Goal: Find specific page/section: Find specific page/section

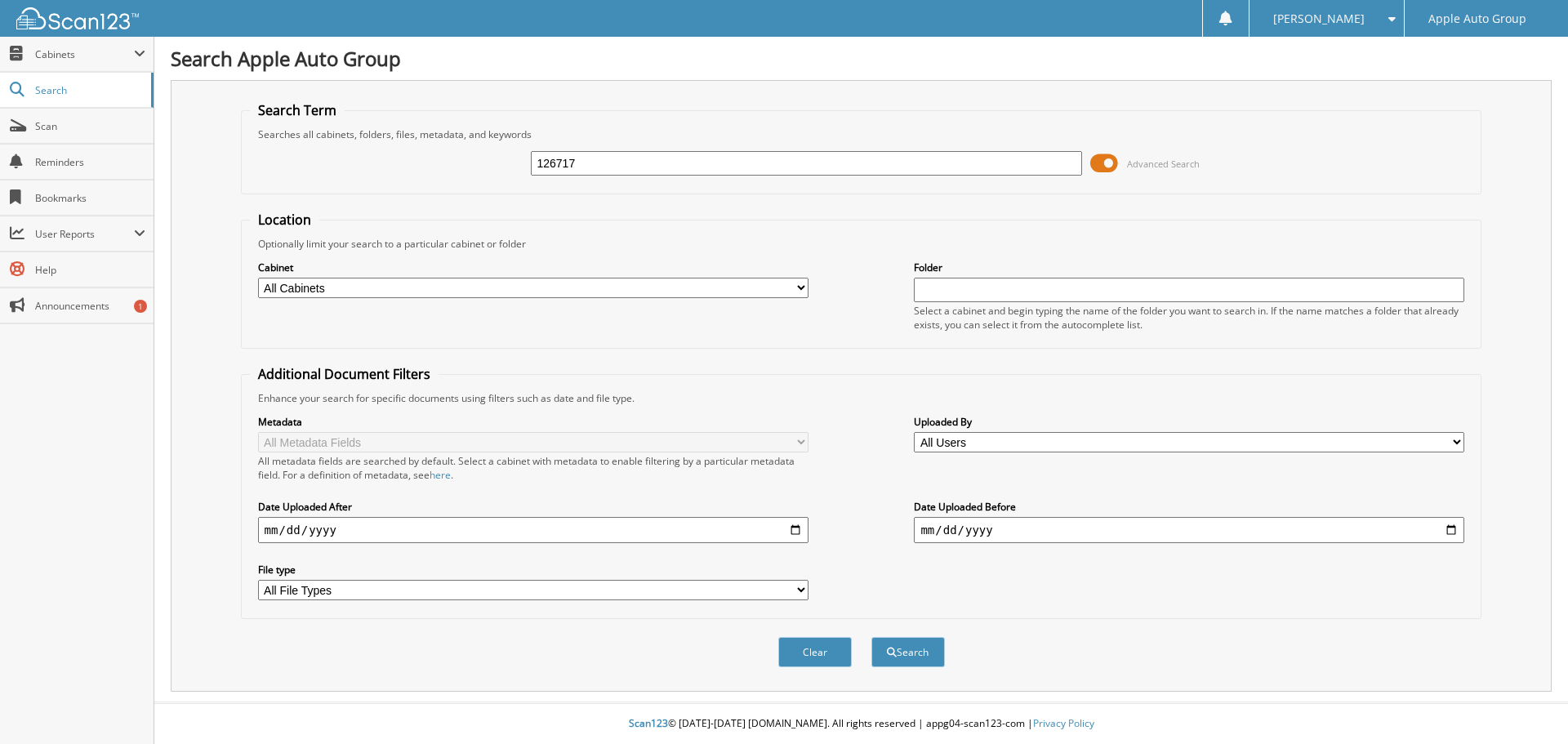
type input "126717"
click at [871, 637] on button "Search" at bounding box center [908, 652] width 74 height 30
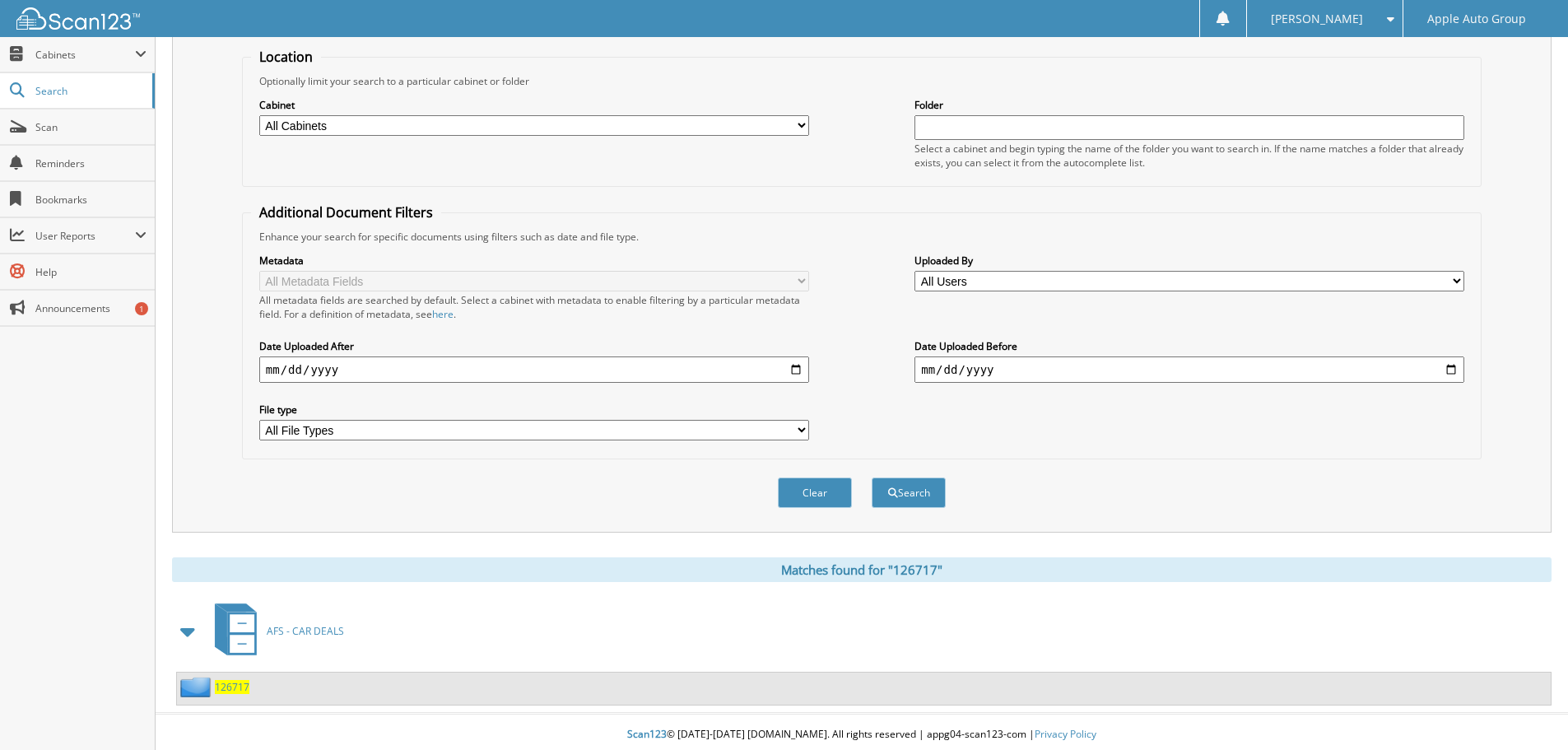
scroll to position [170, 0]
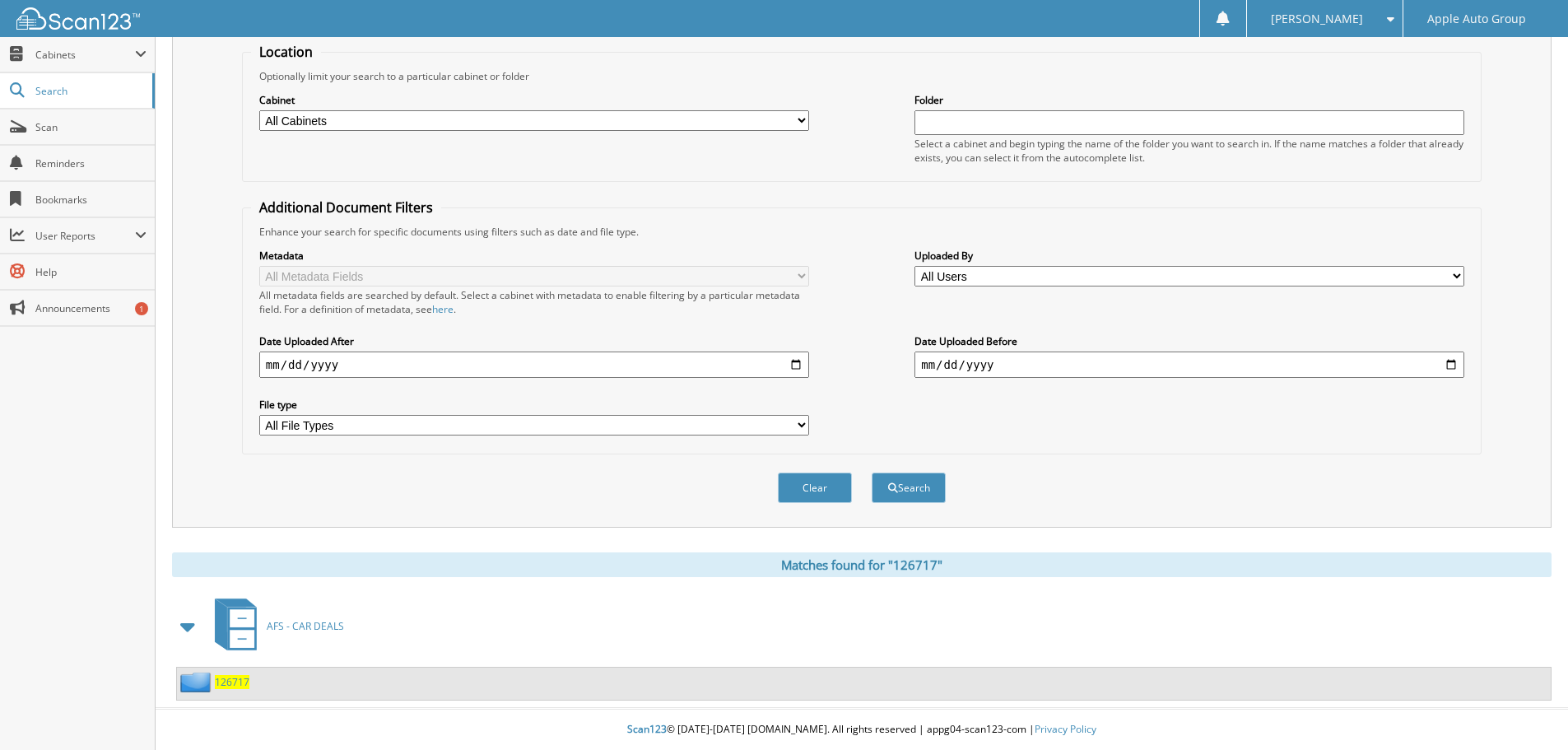
click at [225, 678] on span "126717" at bounding box center [232, 682] width 35 height 14
